Goal: Communication & Community: Share content

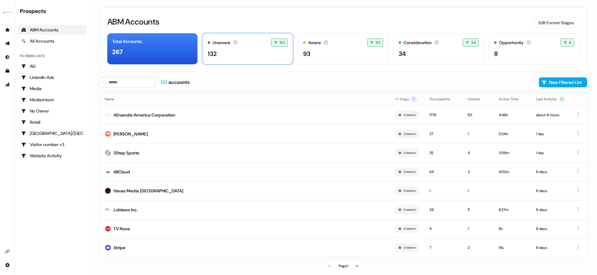
click at [265, 61] on div "Unaware The default stage all accounts start in. 132 132 accounts entered the U…" at bounding box center [247, 48] width 90 height 31
click at [4, 40] on link "Go to outbound experience" at bounding box center [7, 44] width 10 height 10
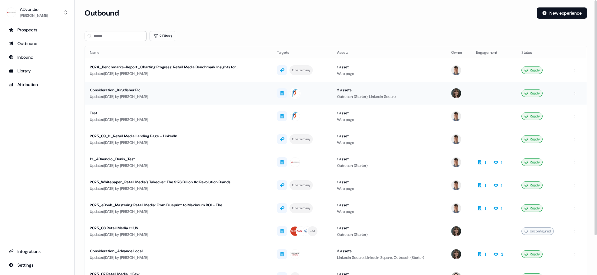
click at [135, 91] on div "Consideration_Kingfisher Plc" at bounding box center [164, 90] width 149 height 6
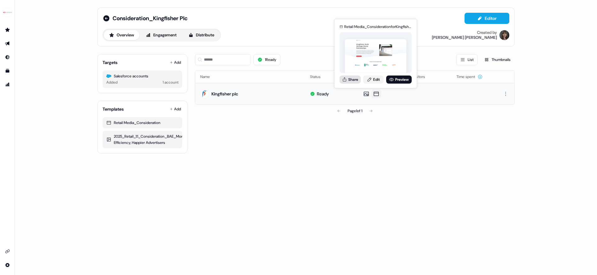
click at [356, 79] on button "Share" at bounding box center [349, 80] width 21 height 8
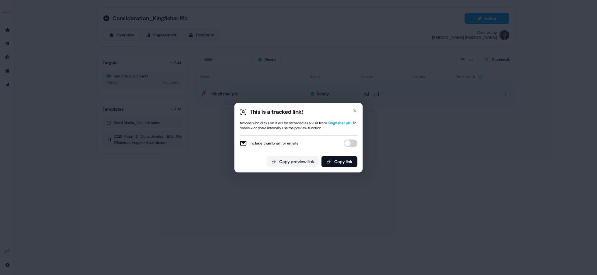
drag, startPoint x: 344, startPoint y: 161, endPoint x: 344, endPoint y: 148, distance: 13.4
click at [344, 161] on button "Copy link" at bounding box center [339, 161] width 36 height 11
